Goal: Transaction & Acquisition: Subscribe to service/newsletter

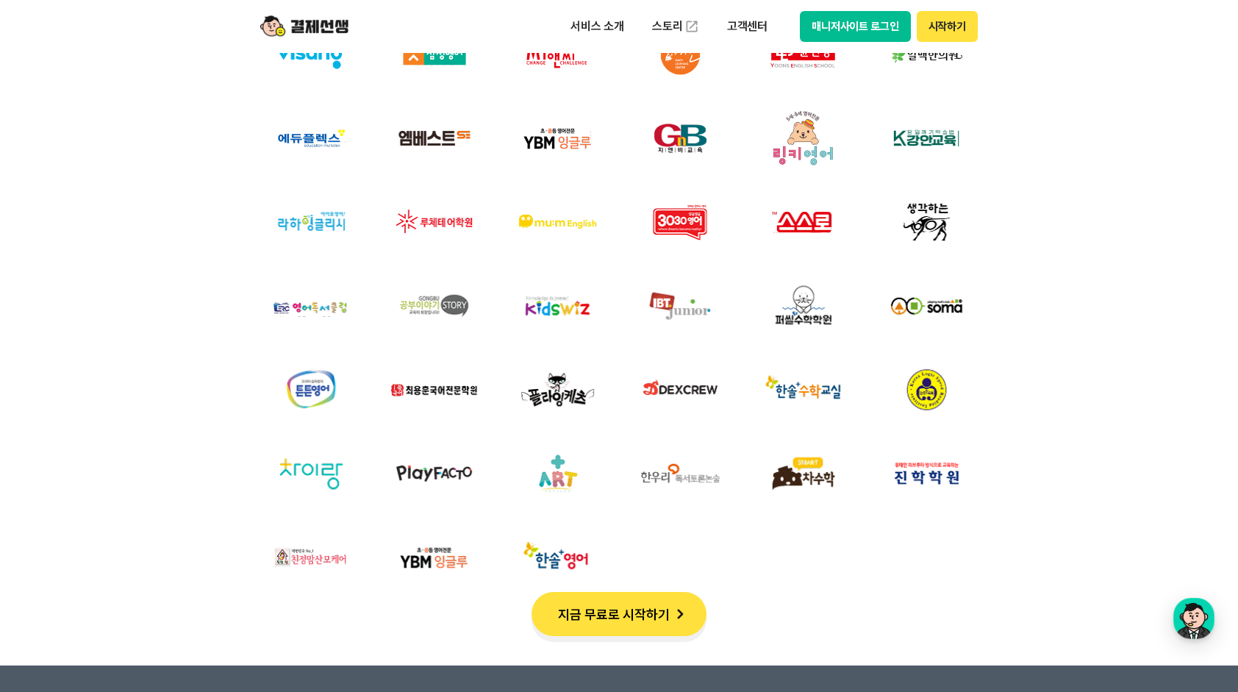
scroll to position [5097, 0]
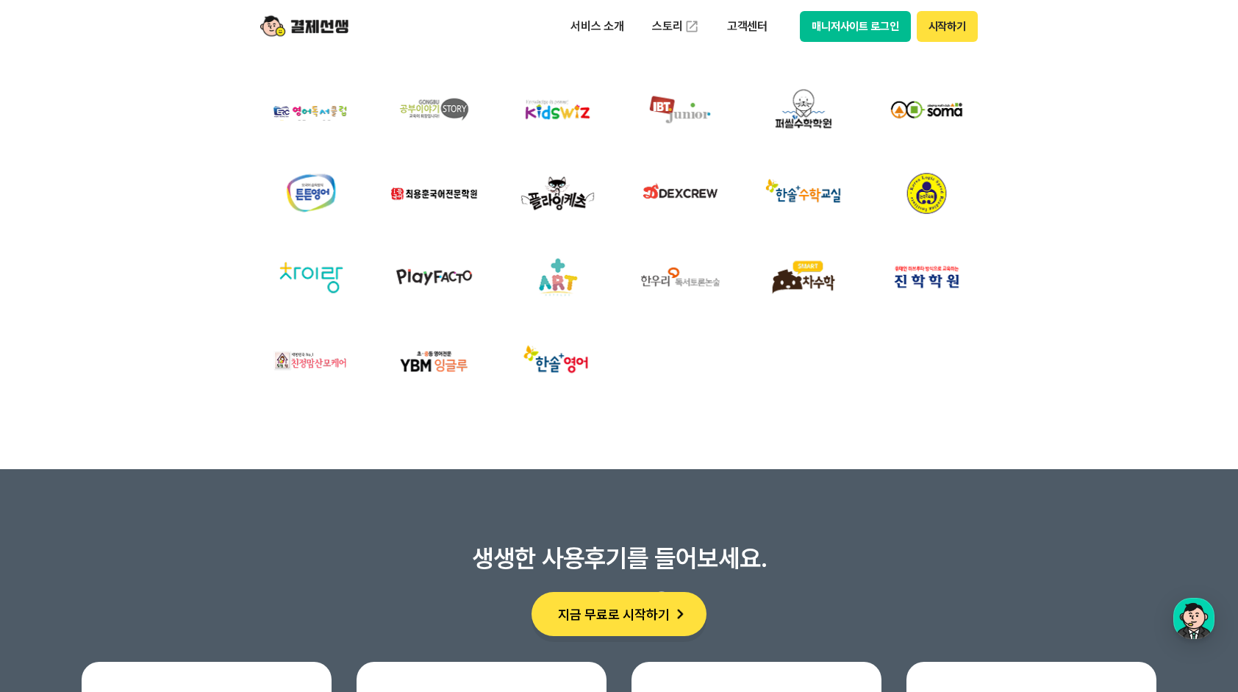
click at [626, 604] on button "지금 무료로 시작하기" at bounding box center [619, 614] width 175 height 44
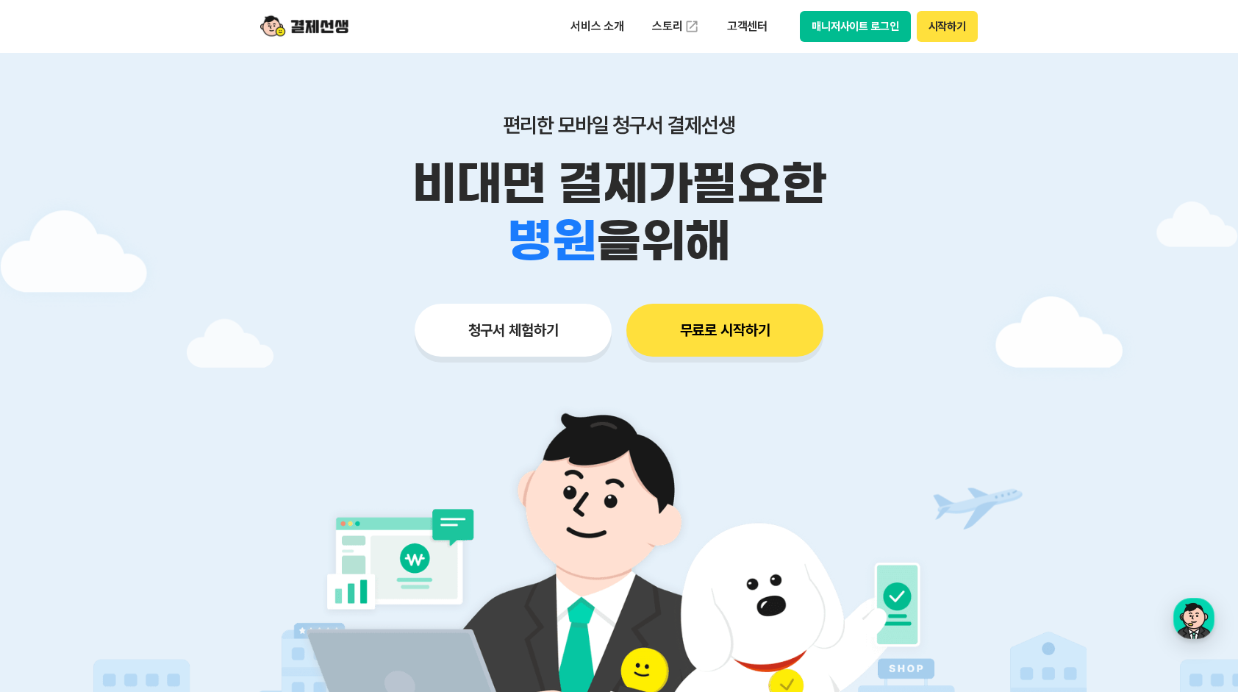
scroll to position [0, 0]
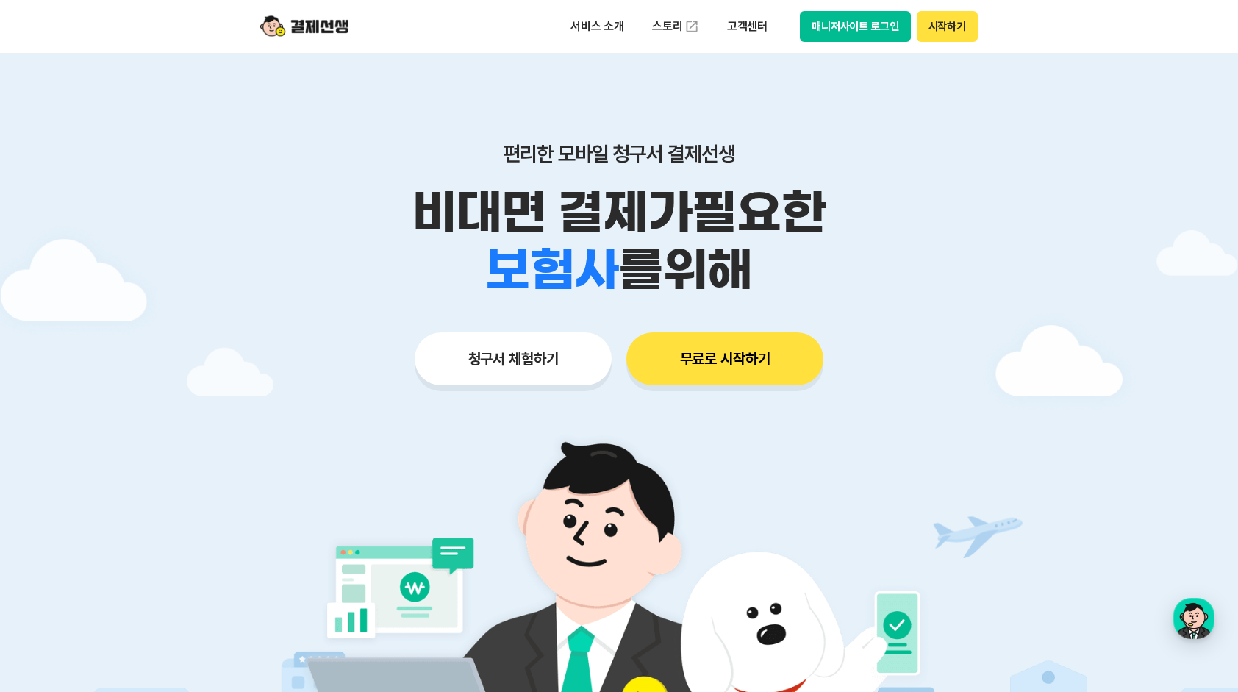
click at [315, 24] on img at bounding box center [304, 26] width 88 height 28
drag, startPoint x: 1134, startPoint y: 0, endPoint x: 891, endPoint y: 216, distance: 325.5
click at [891, 216] on p "비대면 결제가 필요한" at bounding box center [619, 212] width 753 height 57
click at [856, 448] on img at bounding box center [619, 622] width 687 height 412
click at [851, 30] on button "매니저사이트 로그인" at bounding box center [855, 26] width 111 height 31
